Goal: Information Seeking & Learning: Learn about a topic

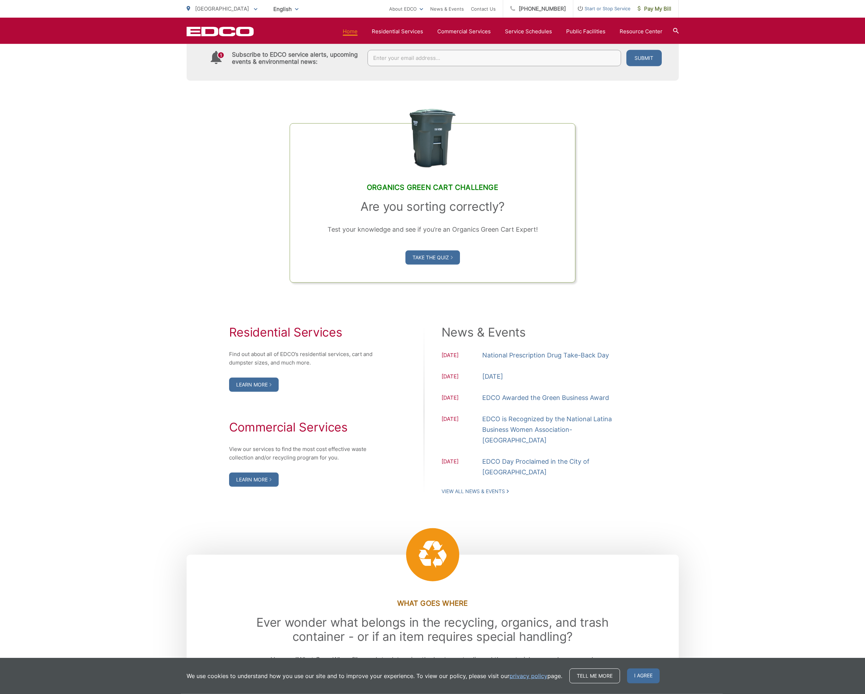
scroll to position [482, 0]
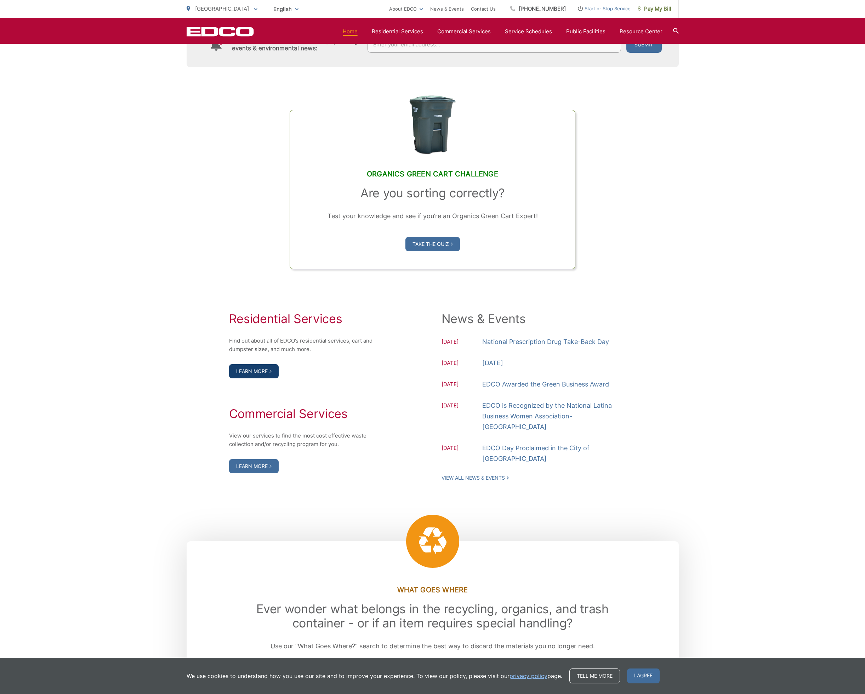
click at [248, 373] on link "Learn More" at bounding box center [254, 371] width 50 height 14
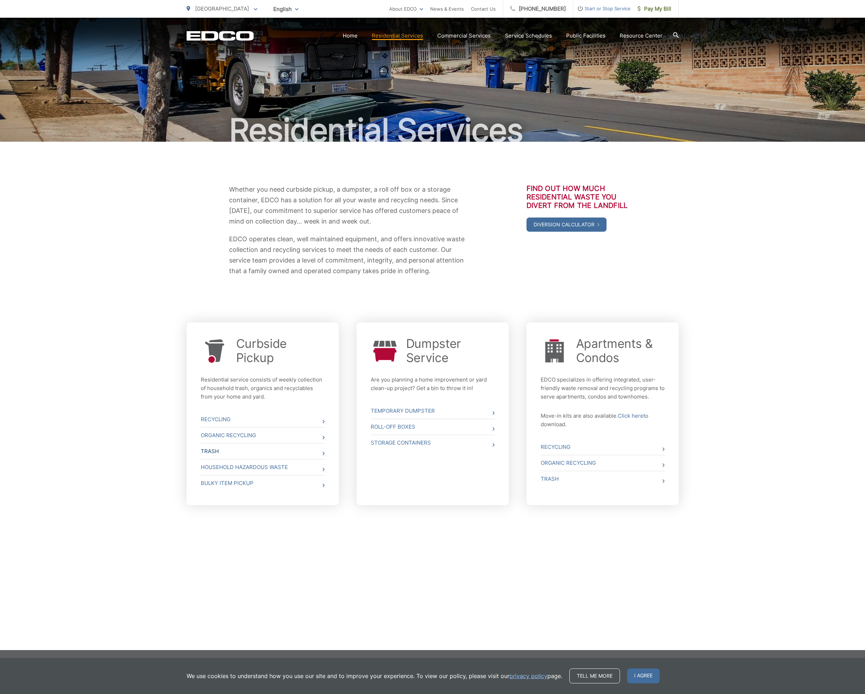
click at [323, 452] on icon at bounding box center [324, 453] width 2 height 4
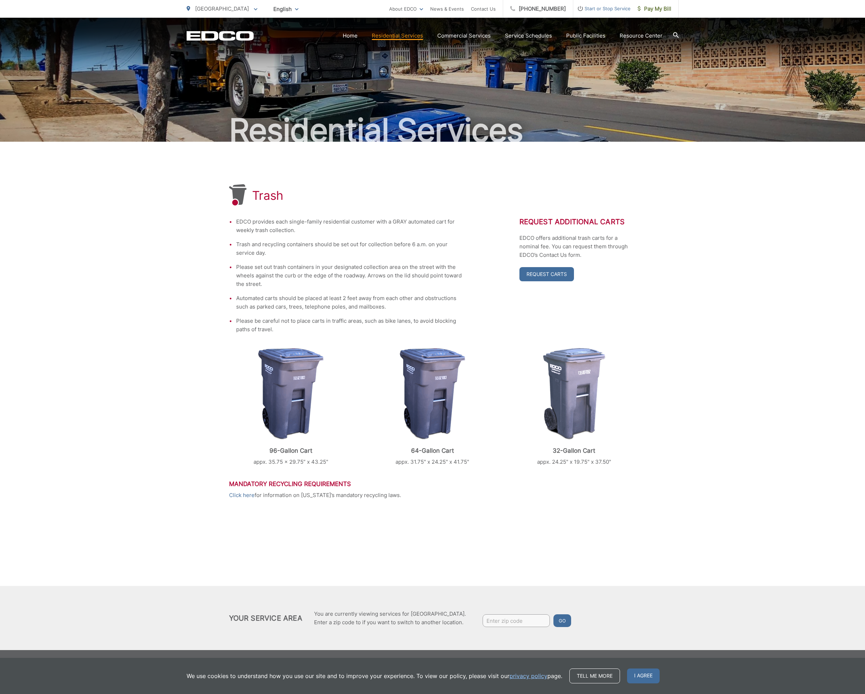
click at [289, 391] on img at bounding box center [290, 394] width 65 height 92
click at [550, 275] on link "Request Carts" at bounding box center [546, 274] width 55 height 14
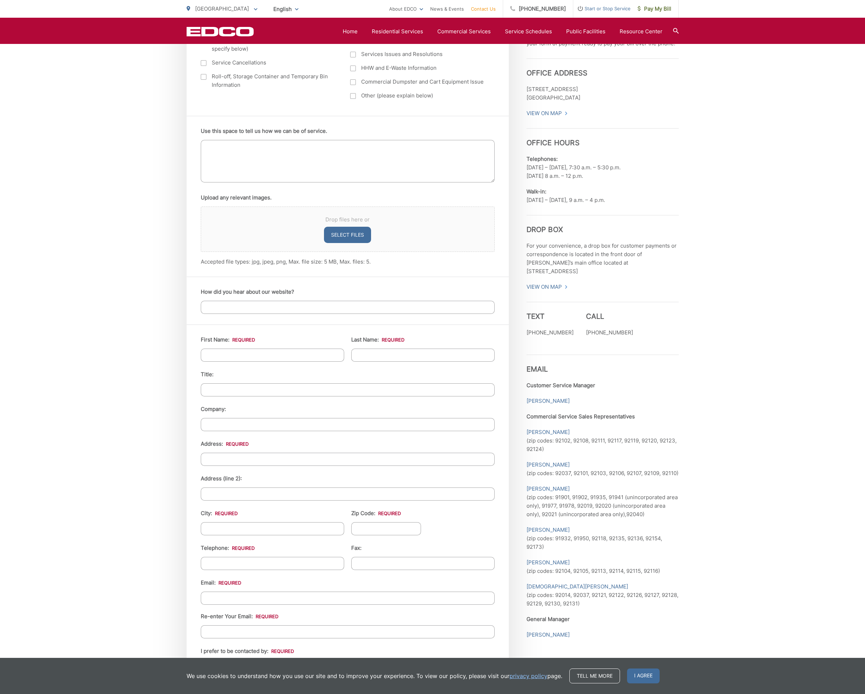
scroll to position [582, 0]
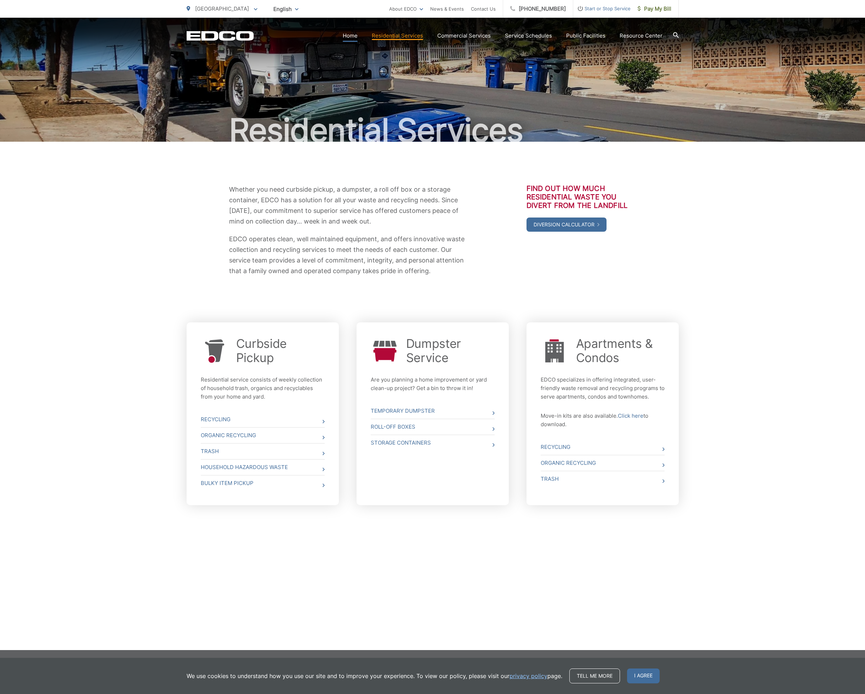
click at [349, 33] on link "Home" at bounding box center [350, 36] width 15 height 8
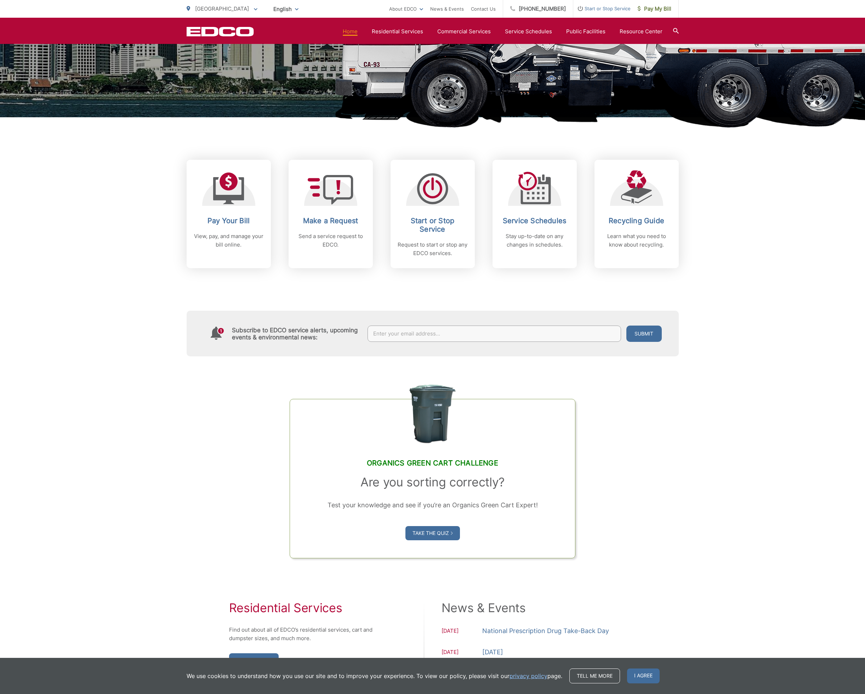
scroll to position [289, 0]
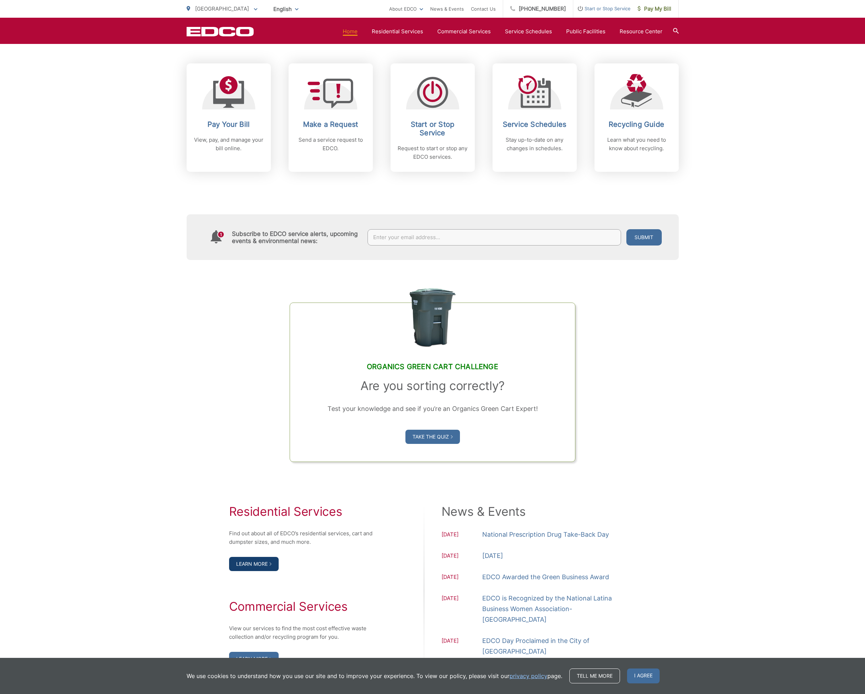
click at [261, 561] on link "Learn More" at bounding box center [254, 564] width 50 height 14
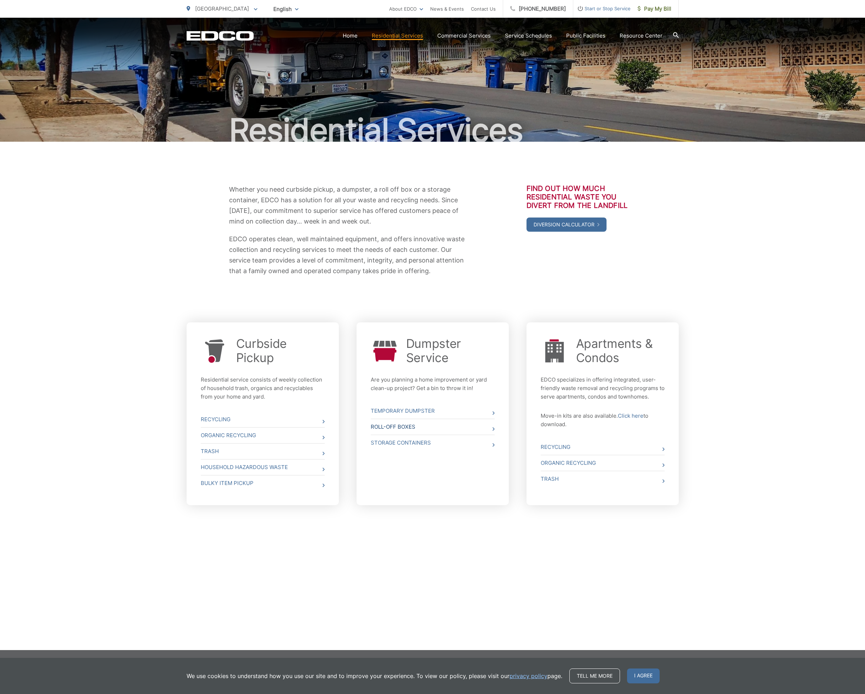
click at [494, 429] on icon at bounding box center [493, 429] width 2 height 4
click at [494, 412] on icon at bounding box center [493, 413] width 2 height 4
click at [662, 480] on link "Trash" at bounding box center [603, 479] width 124 height 16
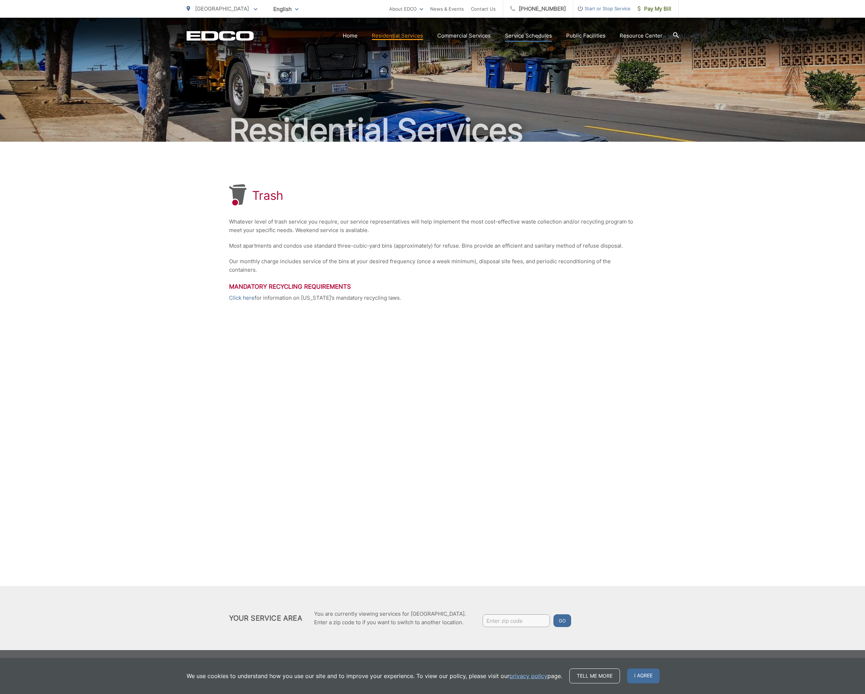
click at [541, 34] on link "Service Schedules" at bounding box center [528, 36] width 47 height 8
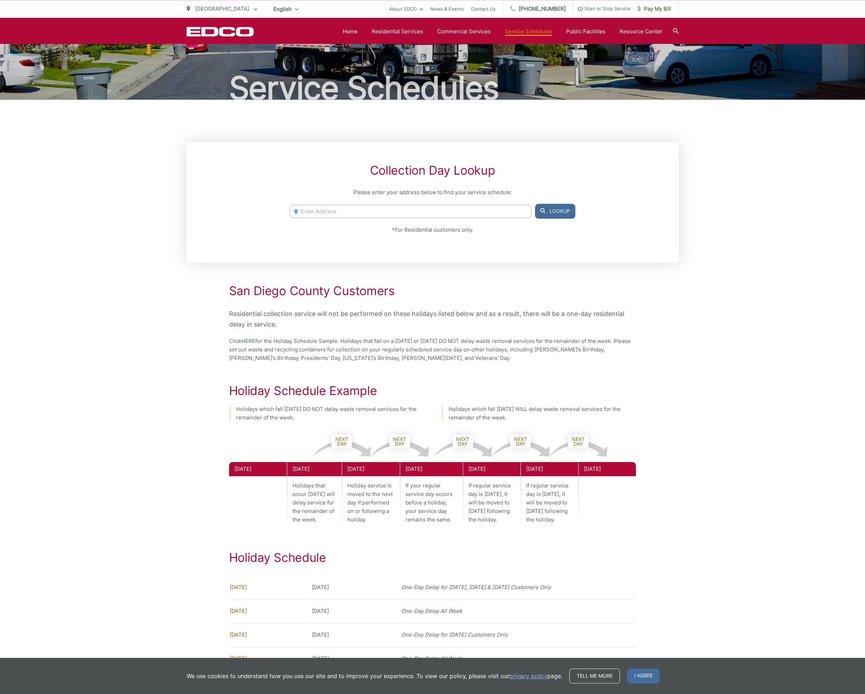
scroll to position [96, 0]
